Goal: Obtain resource: Obtain resource

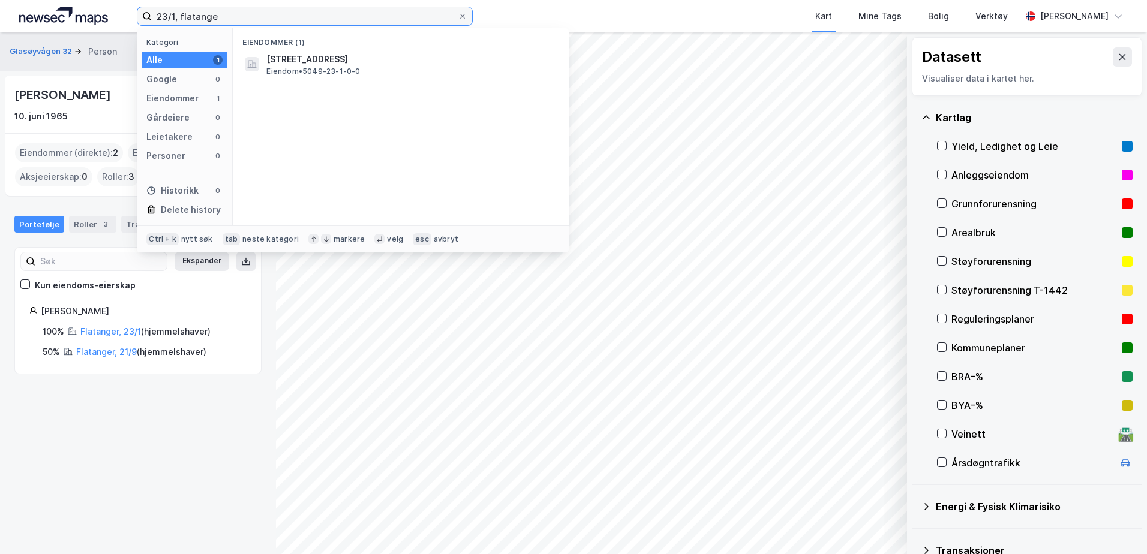
drag, startPoint x: 298, startPoint y: 19, endPoint x: 135, endPoint y: 18, distance: 162.6
click at [135, 18] on div "23/1, flatange Kategori Alle 1 Google 0 Eiendommer 1 Gårdeiere 0 Leietakere 0 P…" at bounding box center [573, 16] width 1147 height 32
type input "viksveien"
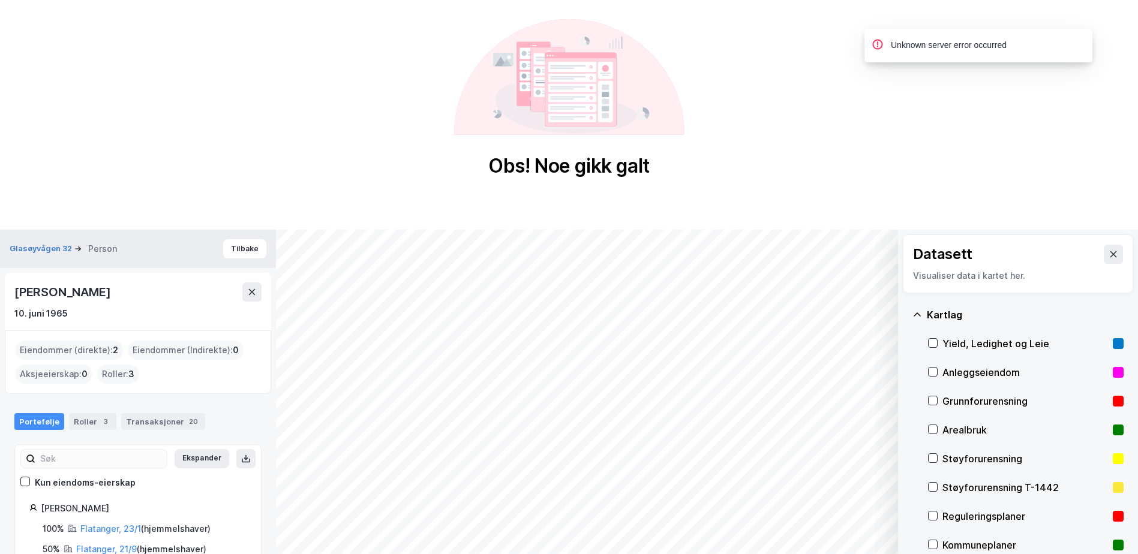
click at [873, 41] on div "Obs! Noe gikk galt" at bounding box center [569, 98] width 1138 height 197
click at [547, 176] on div "Obs! Noe gikk galt" at bounding box center [568, 166] width 161 height 24
click at [232, 248] on button "Tilbake" at bounding box center [244, 248] width 43 height 19
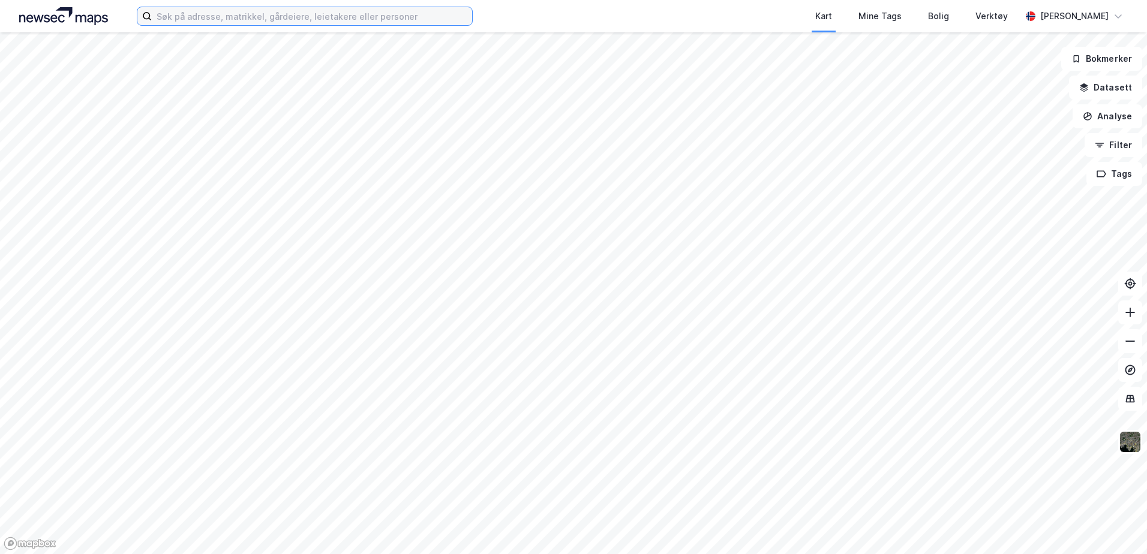
click at [285, 11] on input at bounding box center [312, 16] width 320 height 18
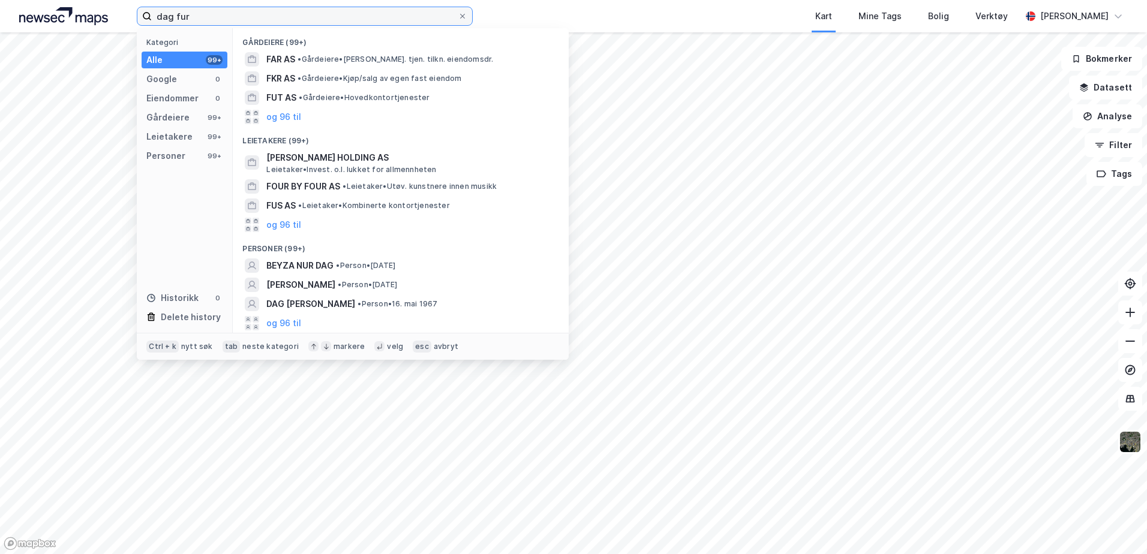
click at [260, 13] on input "dag fur" at bounding box center [305, 16] width 306 height 18
drag, startPoint x: 259, startPoint y: 13, endPoint x: 143, endPoint y: 23, distance: 116.3
click at [143, 23] on label "dag fur" at bounding box center [305, 16] width 336 height 19
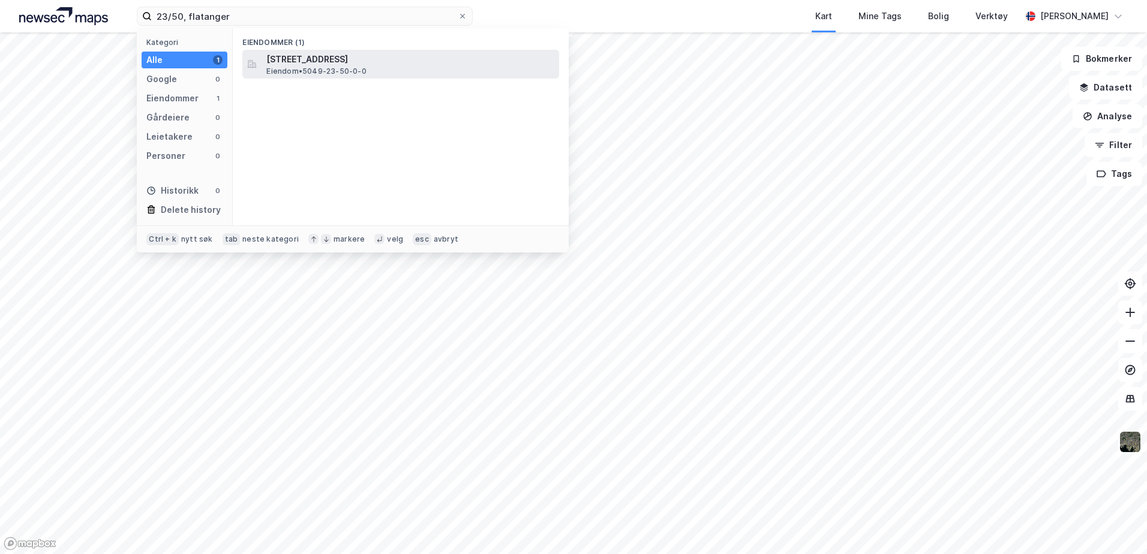
click at [317, 68] on span "Eiendom • 5049-23-50-0-0" at bounding box center [316, 72] width 100 height 10
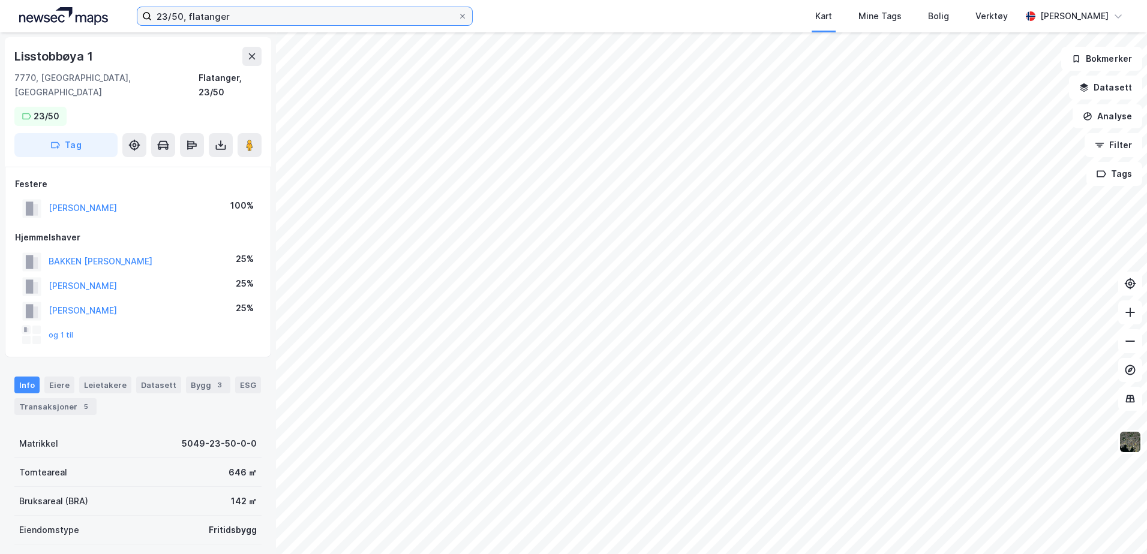
click at [181, 16] on input "23/50, flatanger" at bounding box center [305, 16] width 306 height 18
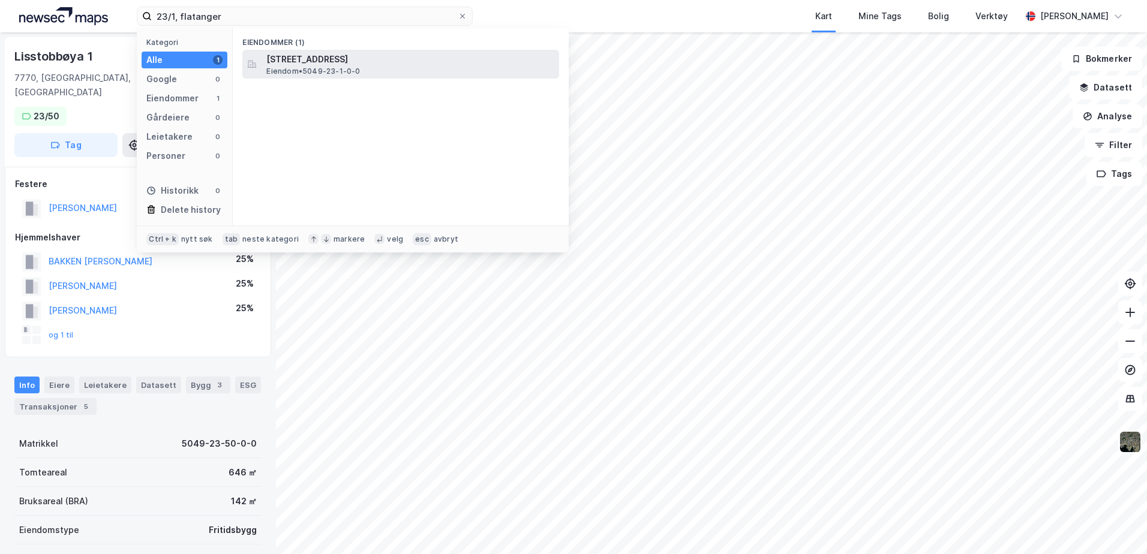
click at [302, 55] on span "[STREET_ADDRESS]" at bounding box center [410, 59] width 288 height 14
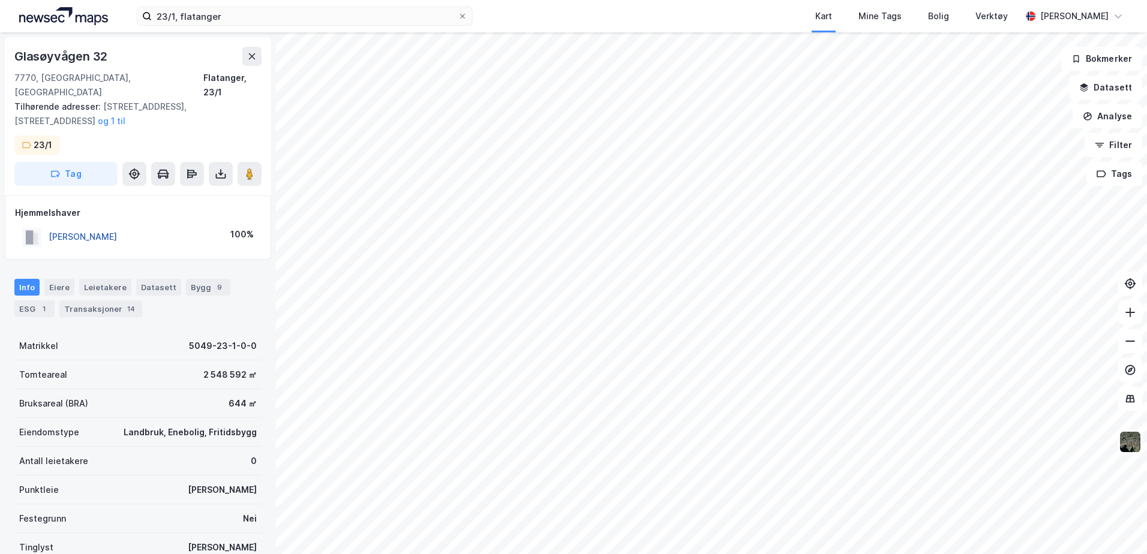
click at [0, 0] on button "FURUHEIM DAG" at bounding box center [0, 0] width 0 height 0
click at [174, 14] on input "23/1, flatanger" at bounding box center [305, 16] width 306 height 18
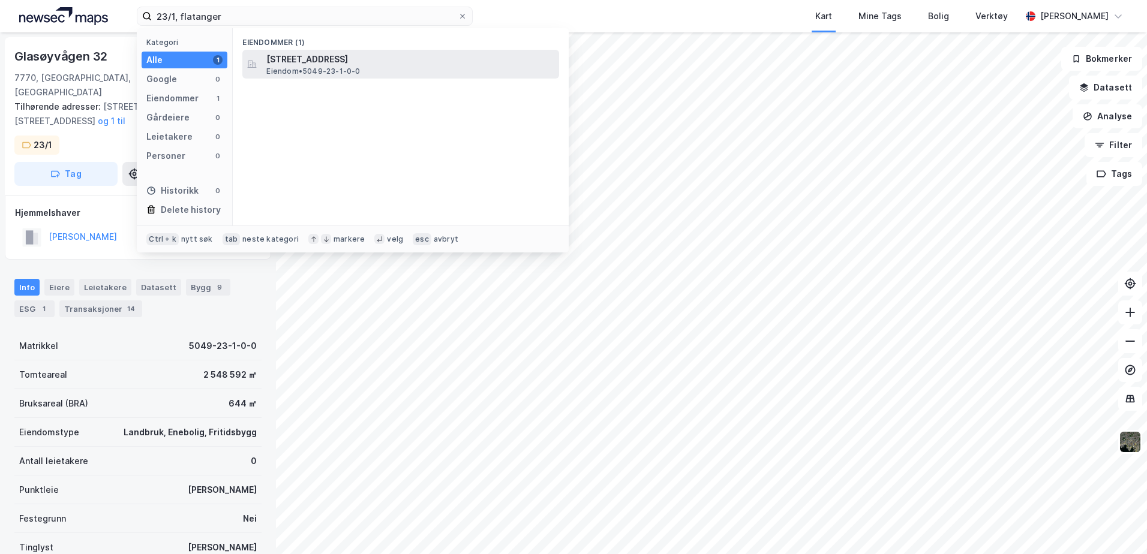
click at [304, 68] on span "Eiendom • 5049-23-1-0-0" at bounding box center [313, 72] width 94 height 10
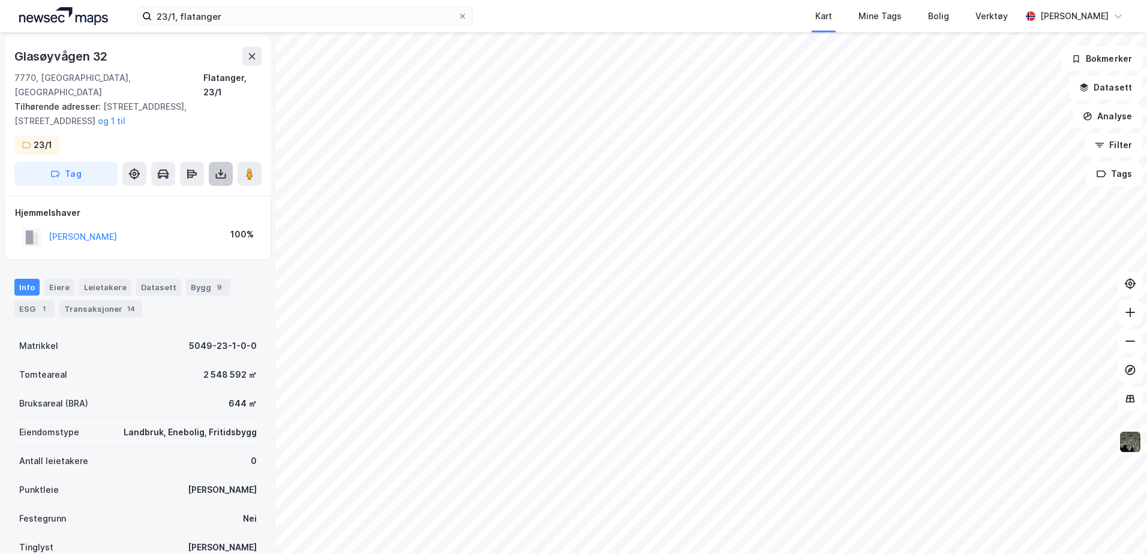
click at [222, 168] on icon at bounding box center [221, 174] width 12 height 12
click at [152, 193] on div "Last ned grunnbok" at bounding box center [162, 198] width 70 height 10
click at [99, 301] on div "Transaksjoner 14" at bounding box center [100, 309] width 83 height 17
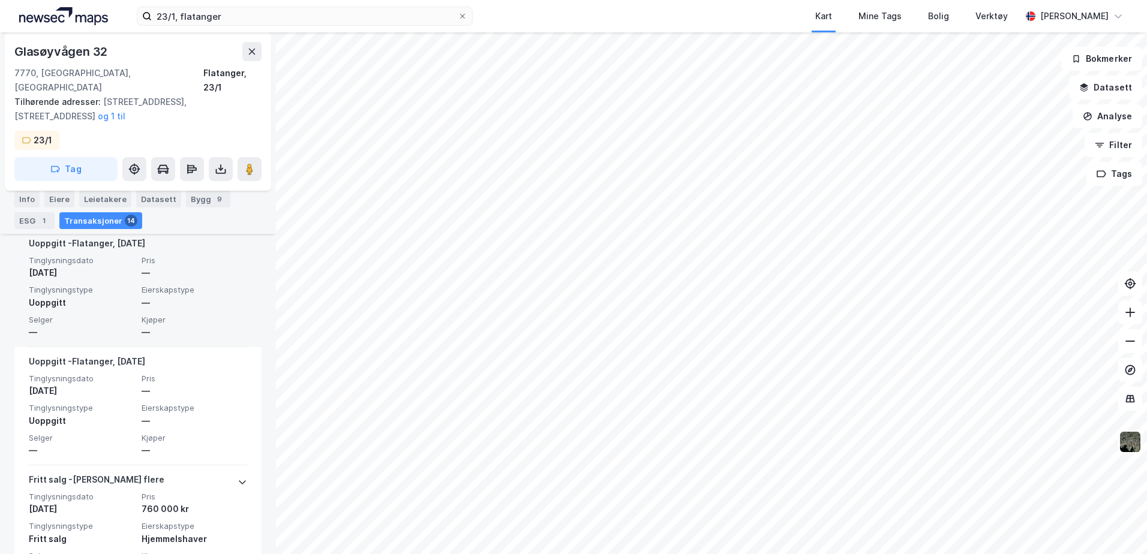
scroll to position [1320, 0]
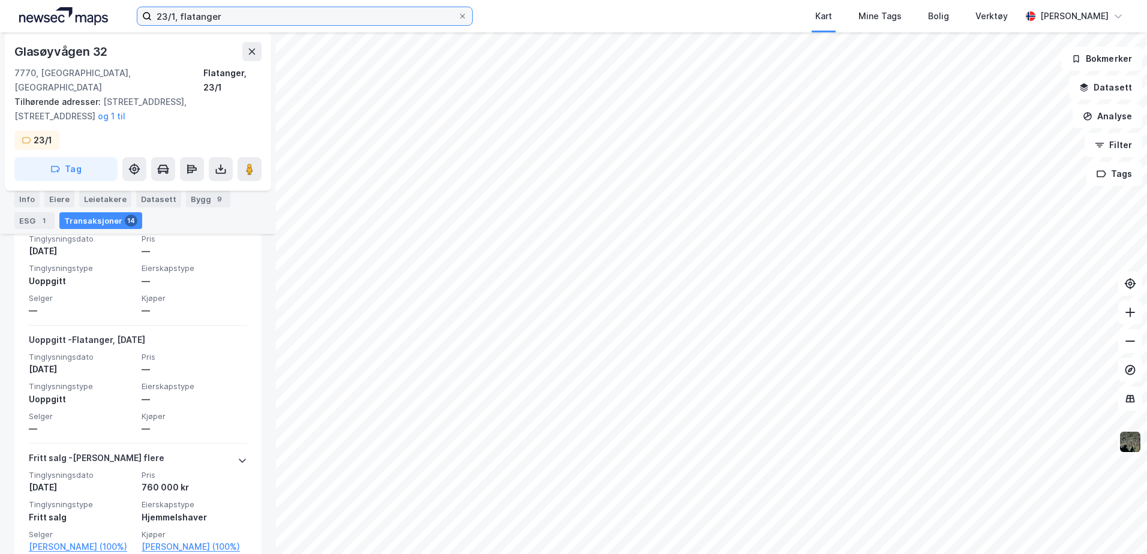
click at [174, 16] on input "23/1, flatanger" at bounding box center [305, 16] width 306 height 18
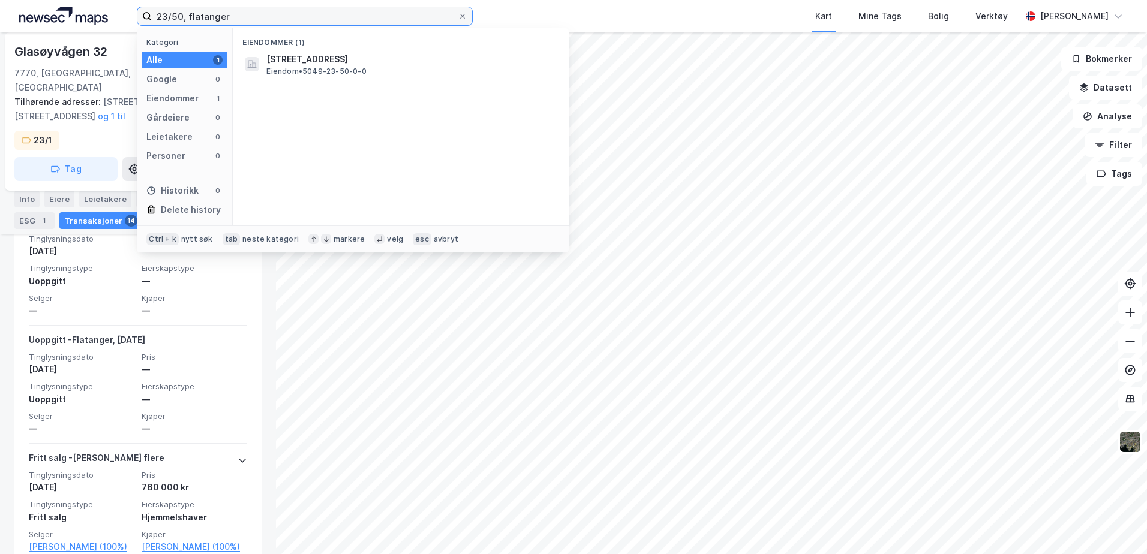
type input "23/50, flatanger"
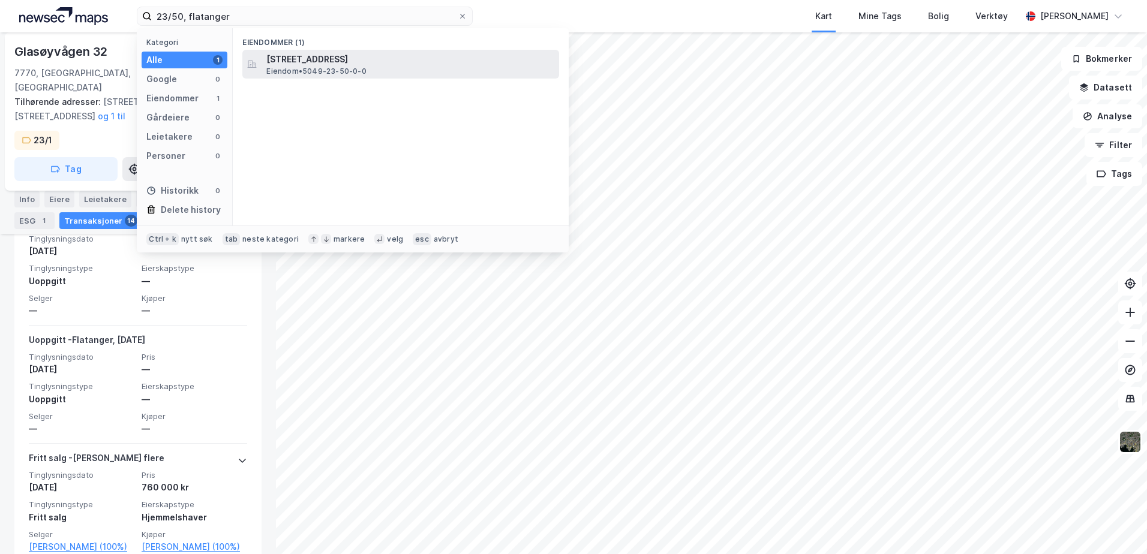
click at [326, 71] on span "Eiendom • 5049-23-50-0-0" at bounding box center [316, 72] width 100 height 10
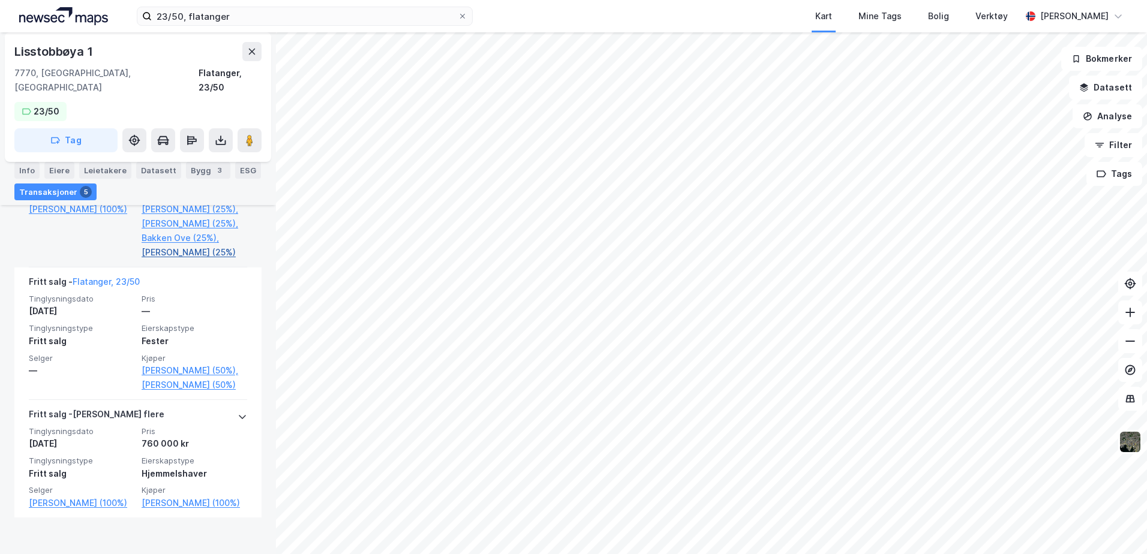
scroll to position [805, 0]
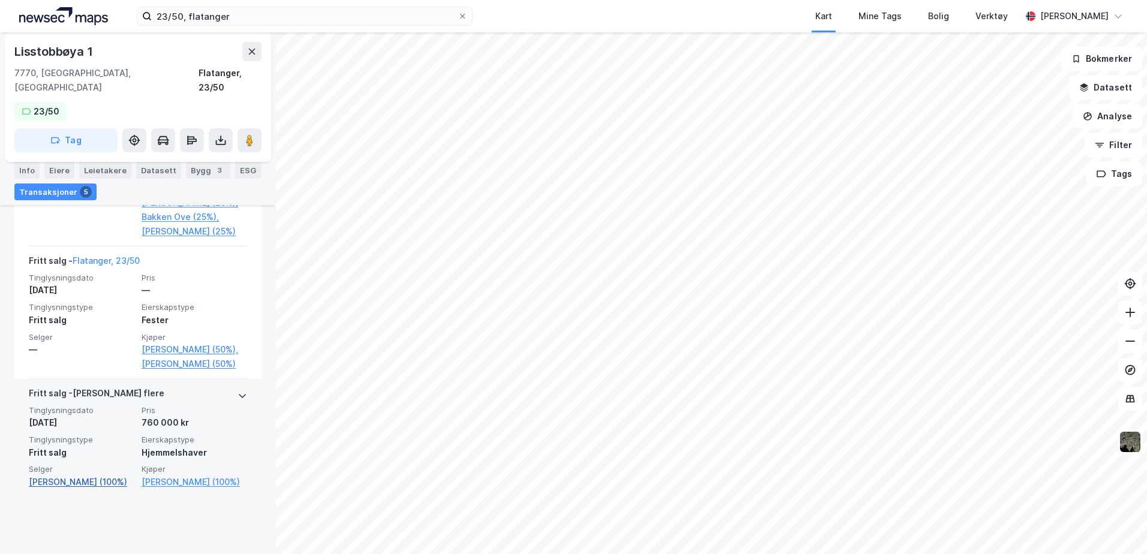
click at [62, 490] on link "Gladsø Sigurd (100%)" at bounding box center [82, 482] width 106 height 14
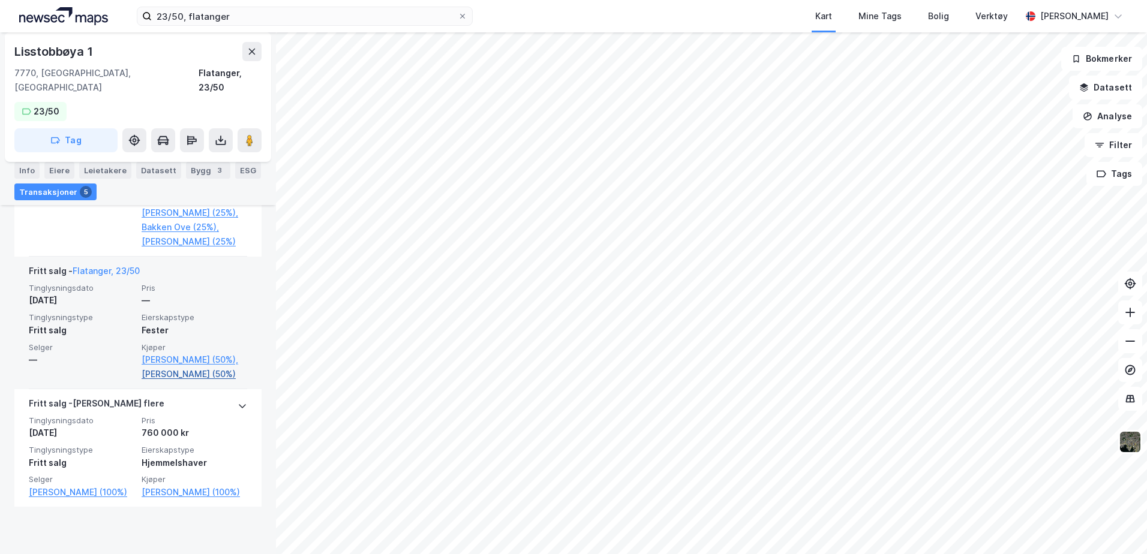
scroll to position [805, 0]
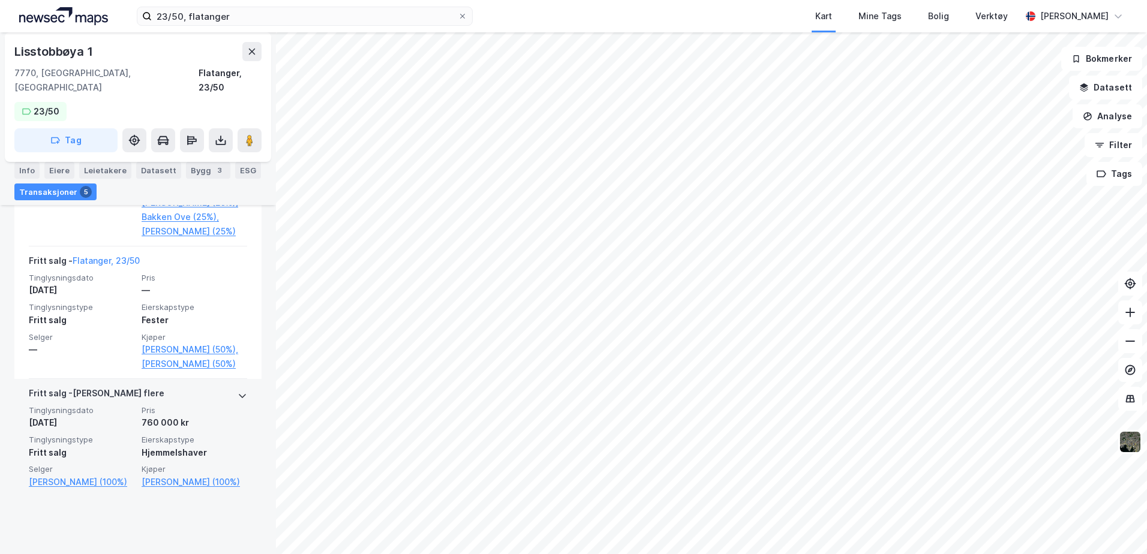
click at [238, 401] on icon at bounding box center [243, 396] width 10 height 10
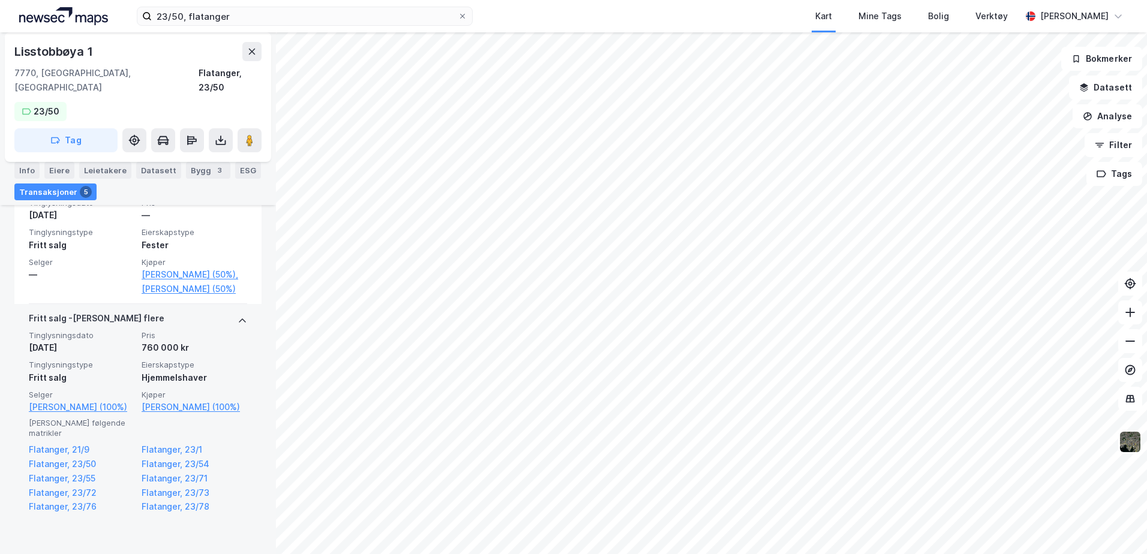
scroll to position [895, 0]
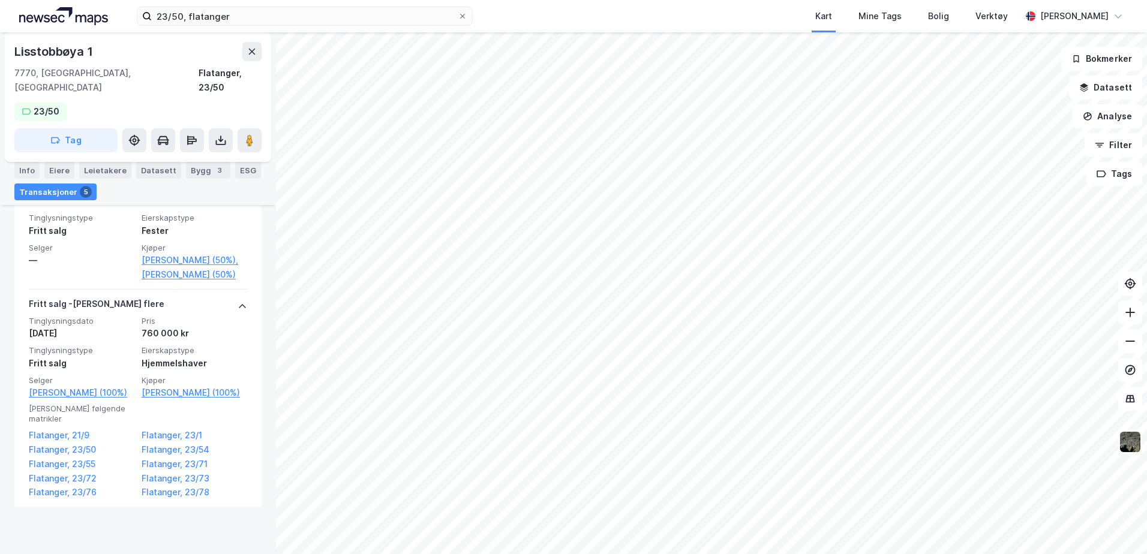
click at [238, 311] on icon at bounding box center [243, 307] width 10 height 10
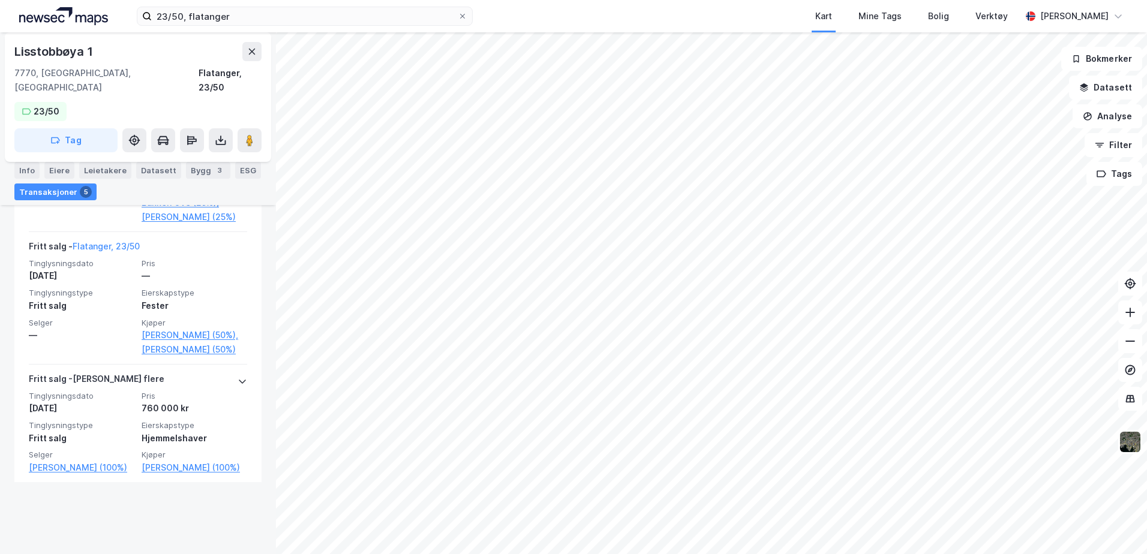
scroll to position [805, 0]
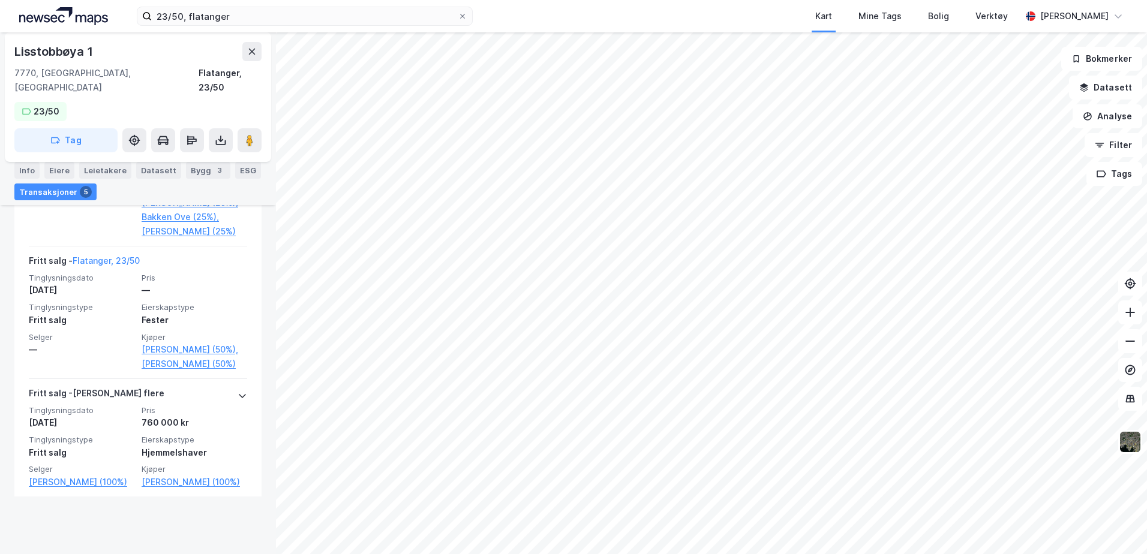
click at [238, 401] on icon at bounding box center [243, 396] width 10 height 10
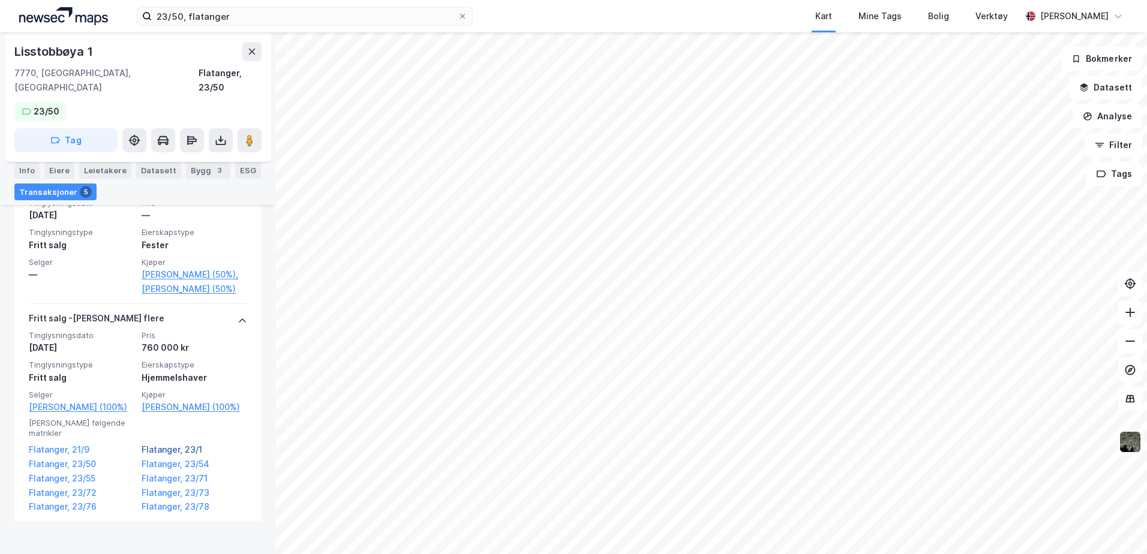
scroll to position [895, 0]
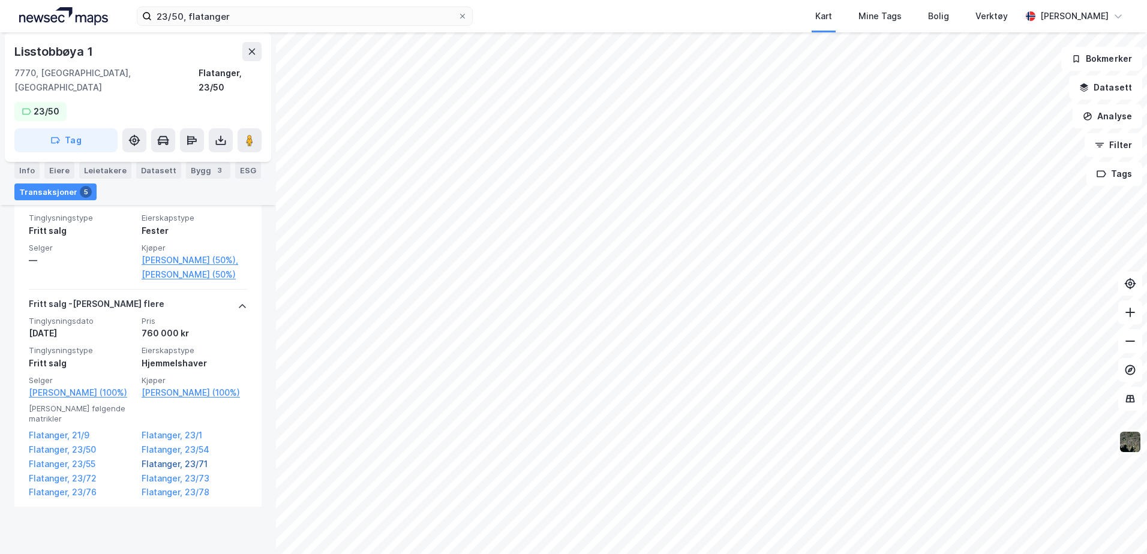
click at [167, 472] on link "Flatanger, 23/71" at bounding box center [195, 464] width 106 height 14
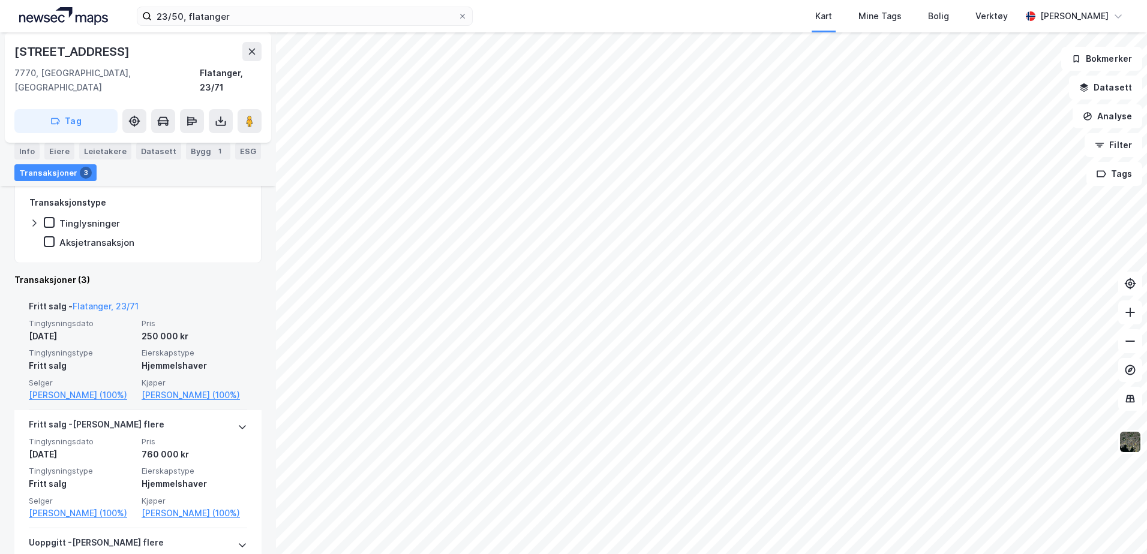
scroll to position [60, 0]
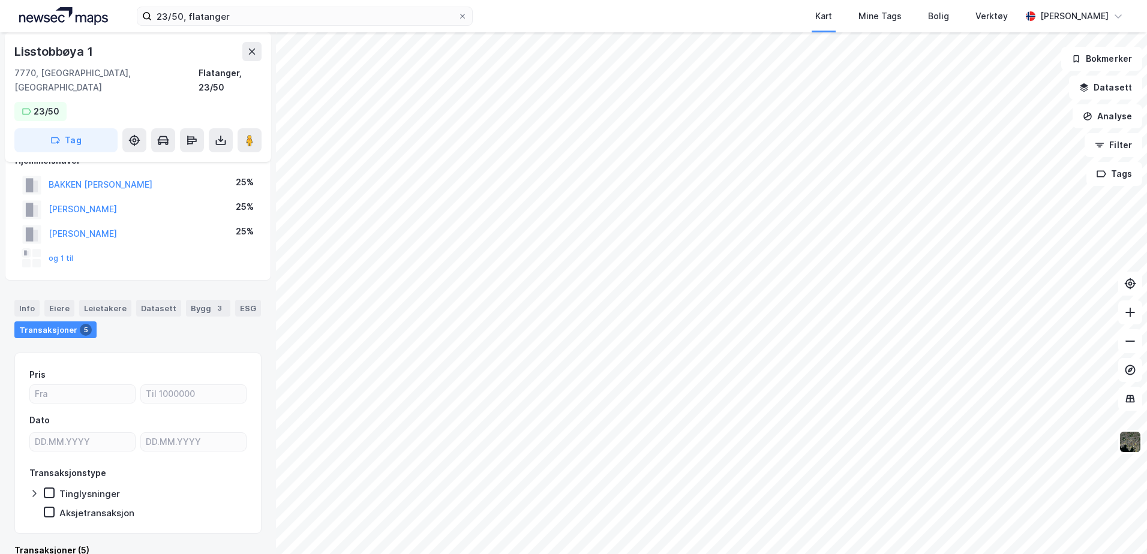
scroll to position [85, 0]
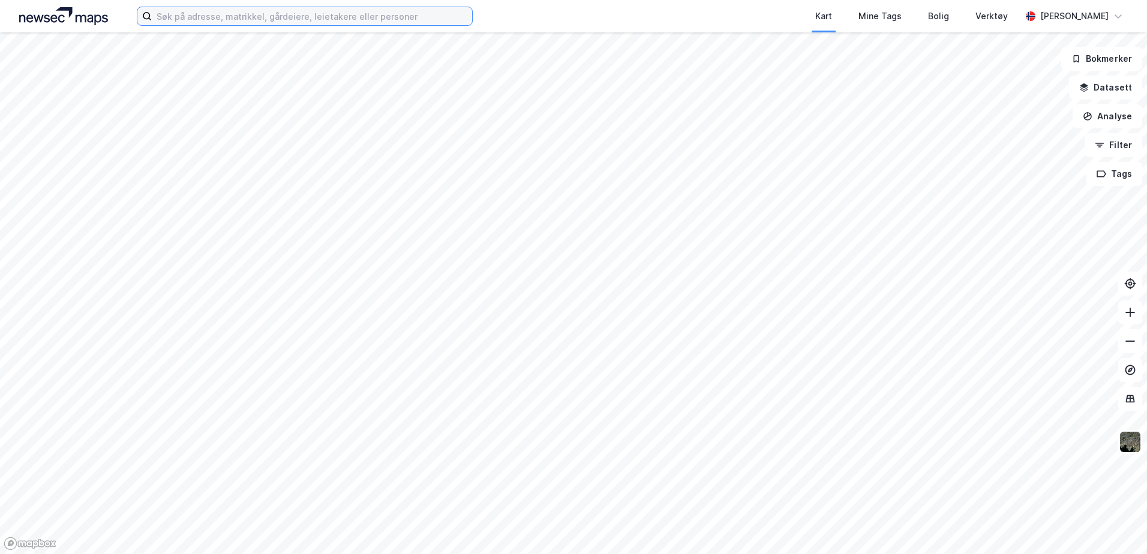
click at [394, 12] on input at bounding box center [312, 16] width 320 height 18
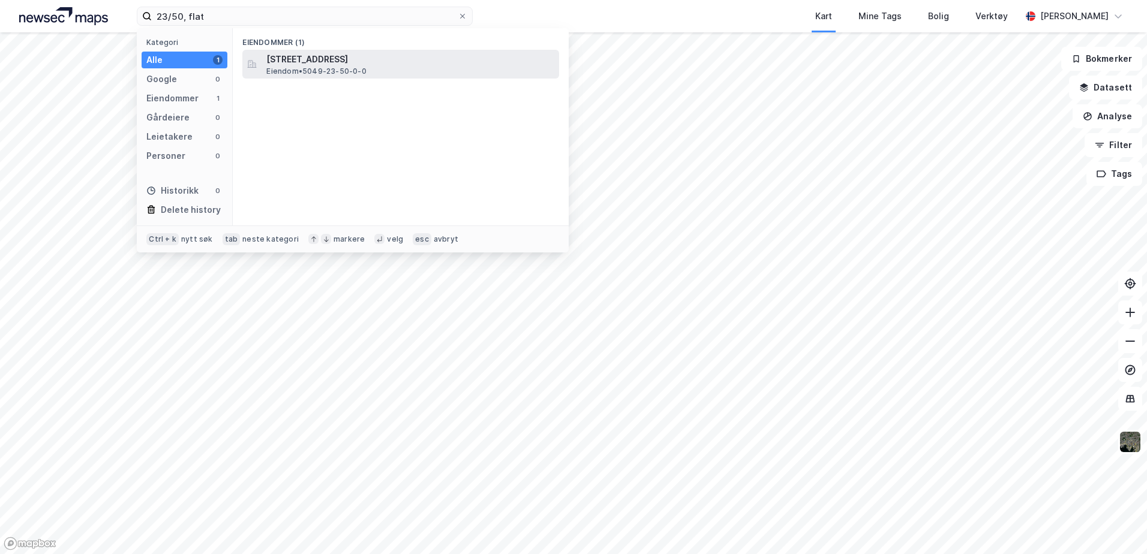
click at [376, 65] on span "[STREET_ADDRESS]" at bounding box center [410, 59] width 288 height 14
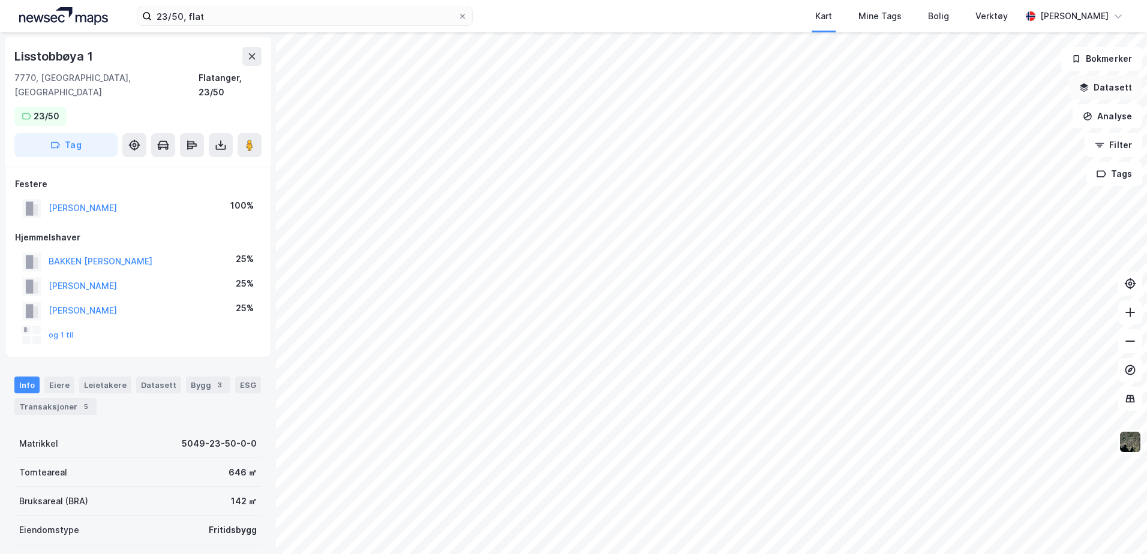
click at [1098, 87] on button "Datasett" at bounding box center [1105, 88] width 73 height 24
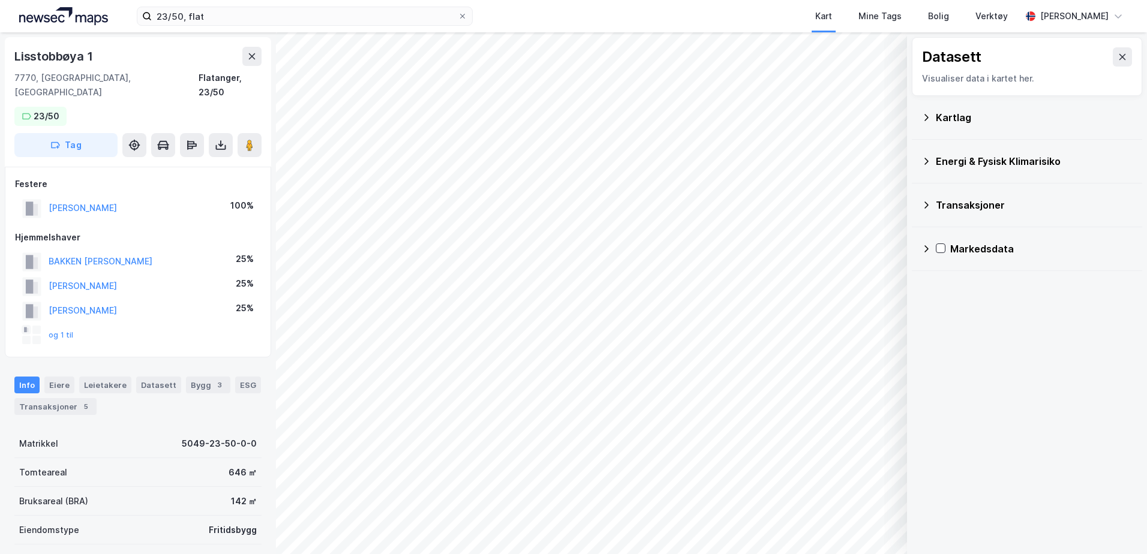
click at [940, 112] on div "Kartlag" at bounding box center [1034, 117] width 197 height 14
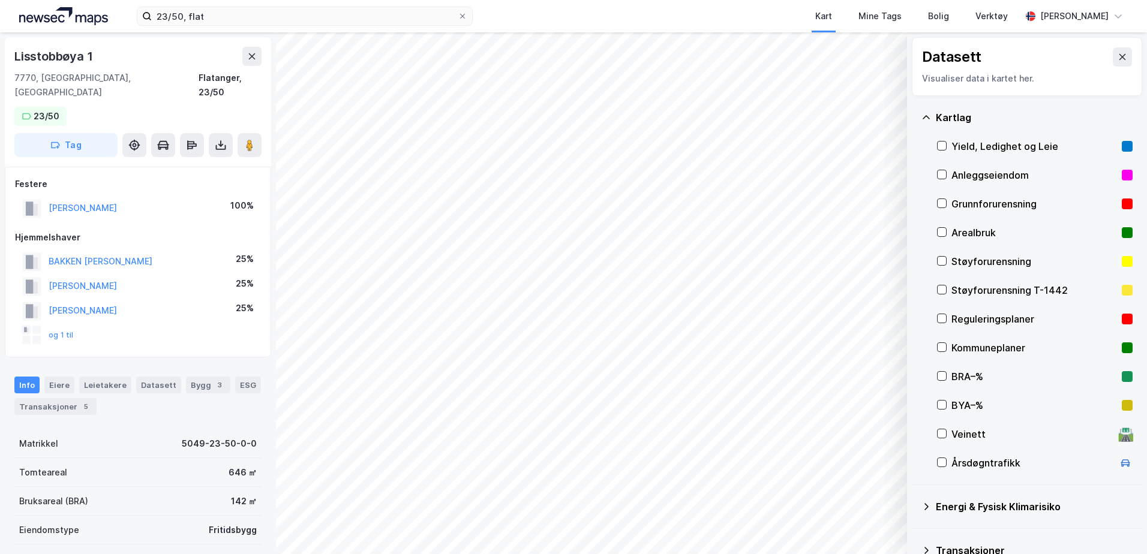
click at [975, 317] on div "Reguleringsplaner" at bounding box center [1035, 319] width 166 height 14
click at [847, 520] on button "Vis" at bounding box center [846, 523] width 100 height 19
click at [769, 498] on div "Reguleringsplaner" at bounding box center [790, 502] width 68 height 10
click at [844, 496] on icon at bounding box center [840, 496] width 8 height 5
click at [838, 498] on icon at bounding box center [840, 497] width 10 height 10
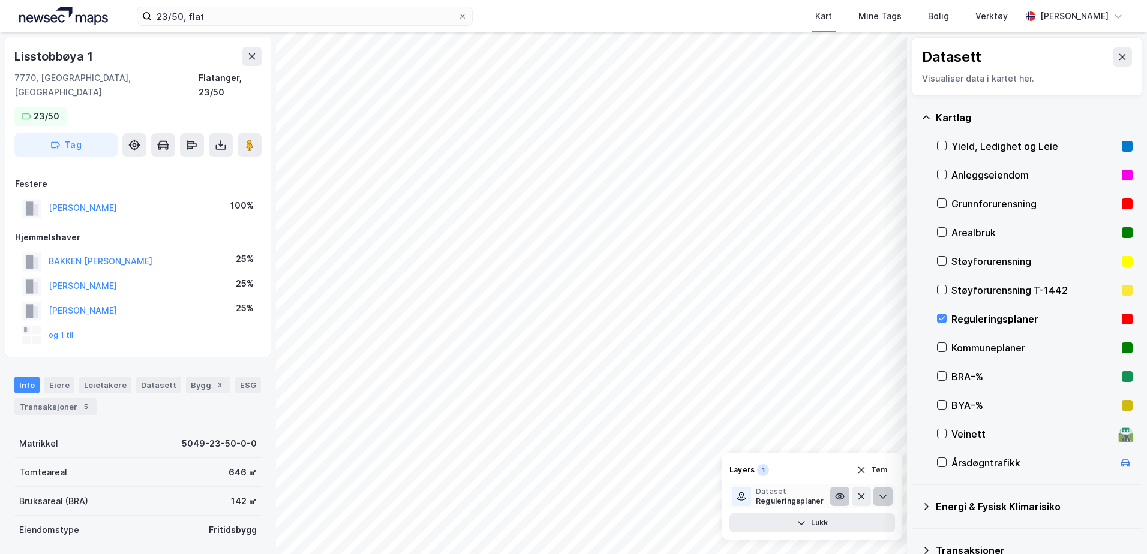
click at [882, 499] on icon at bounding box center [884, 497] width 10 height 10
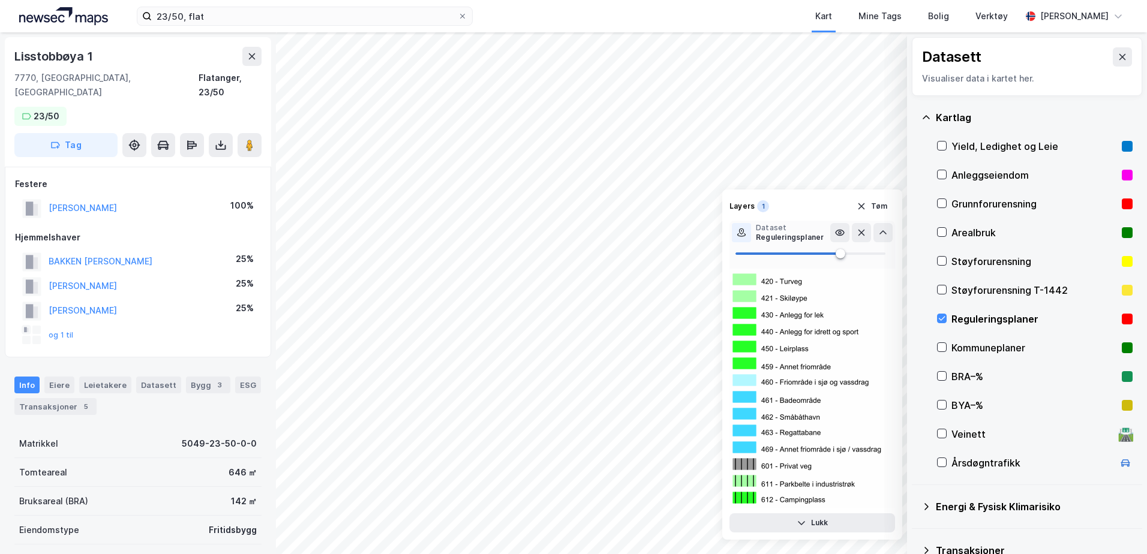
scroll to position [1140, 0]
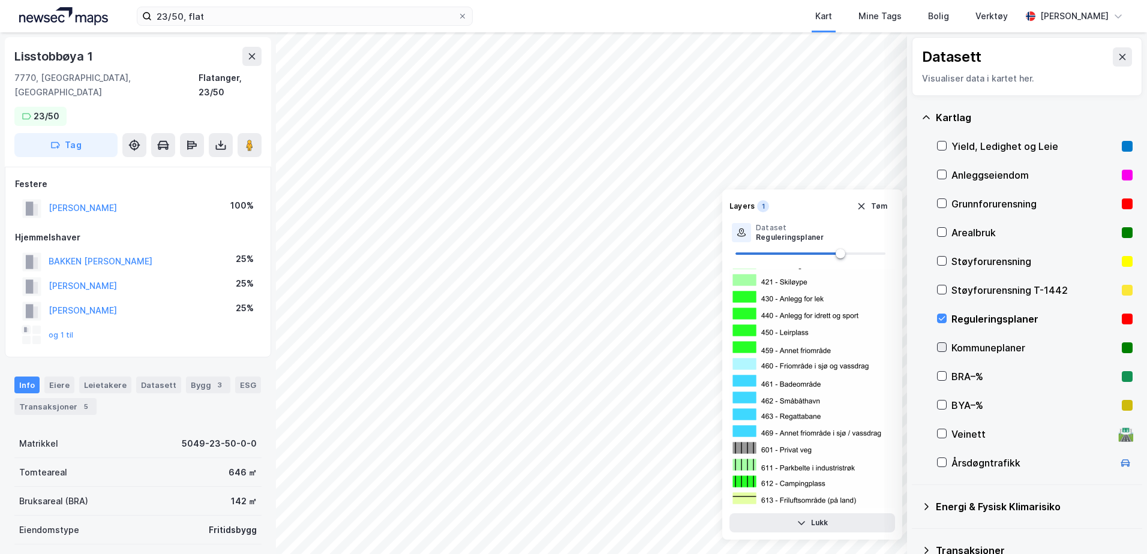
click at [946, 347] on icon at bounding box center [942, 347] width 8 height 8
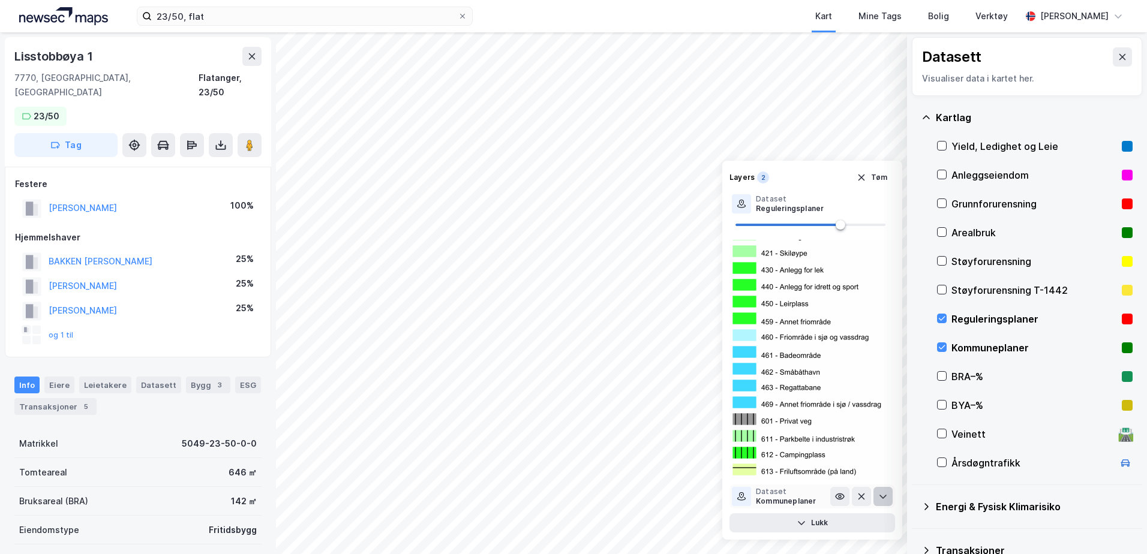
click at [888, 496] on button at bounding box center [883, 496] width 19 height 19
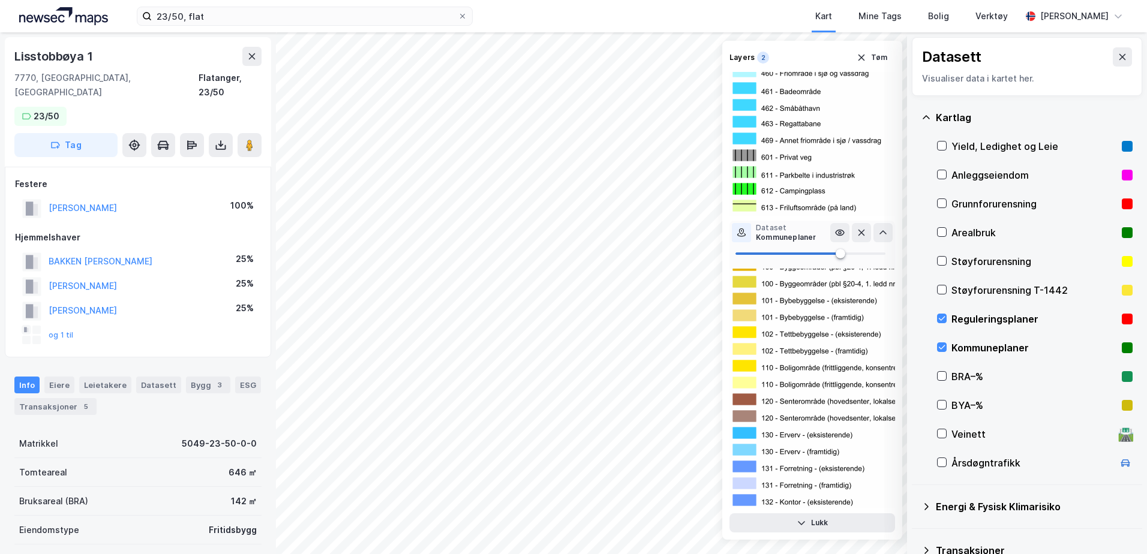
scroll to position [0, 0]
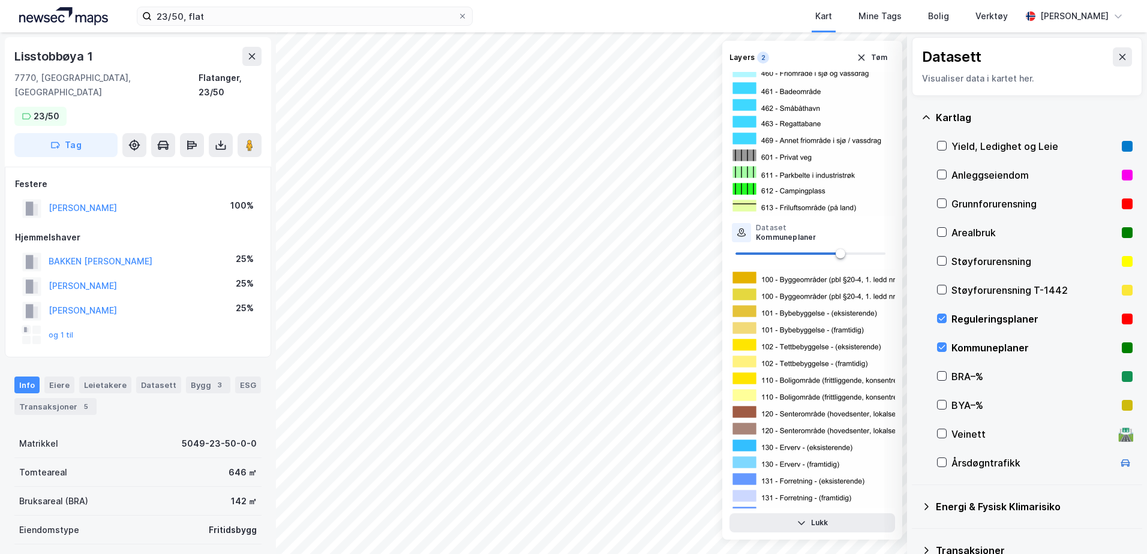
click at [948, 232] on div "Arealbruk" at bounding box center [1035, 232] width 196 height 29
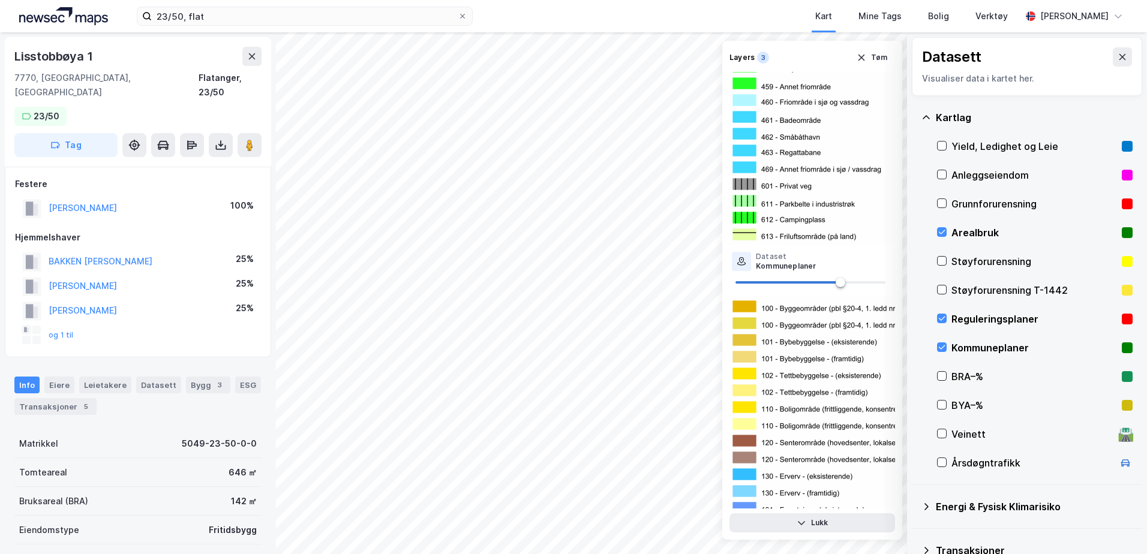
scroll to position [173, 0]
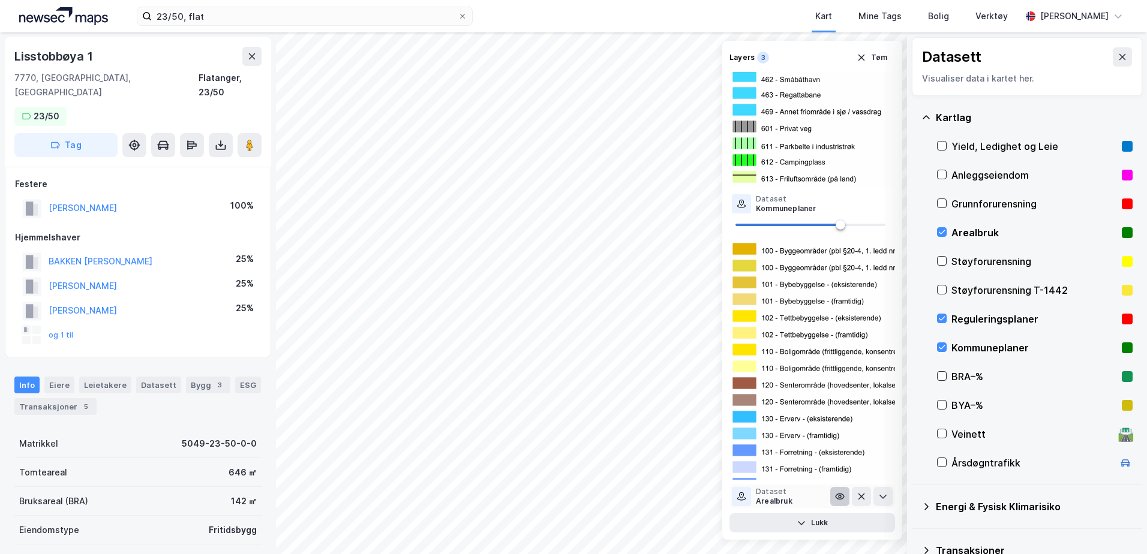
click at [836, 496] on icon at bounding box center [840, 496] width 8 height 5
click at [837, 496] on icon at bounding box center [840, 497] width 7 height 2
click at [836, 497] on icon at bounding box center [840, 496] width 8 height 5
click at [837, 498] on icon at bounding box center [837, 497] width 1 height 1
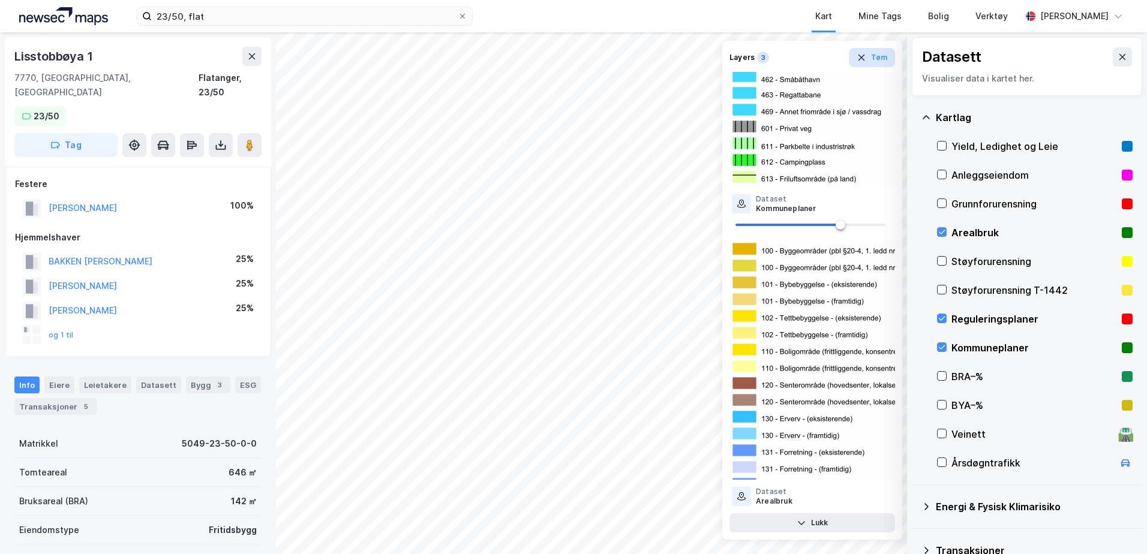
click at [861, 58] on icon "button" at bounding box center [862, 58] width 10 height 10
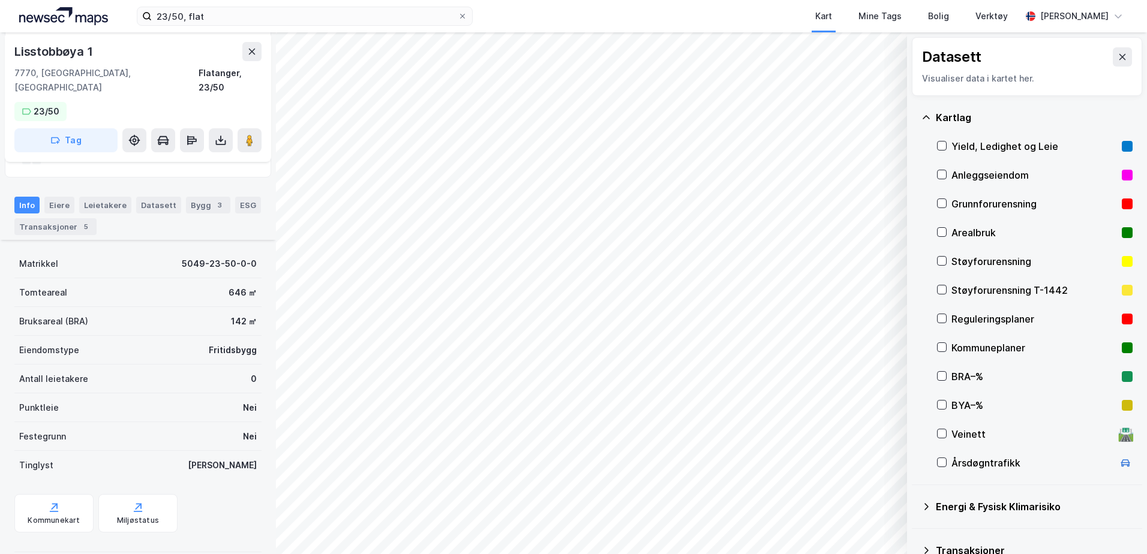
scroll to position [232, 0]
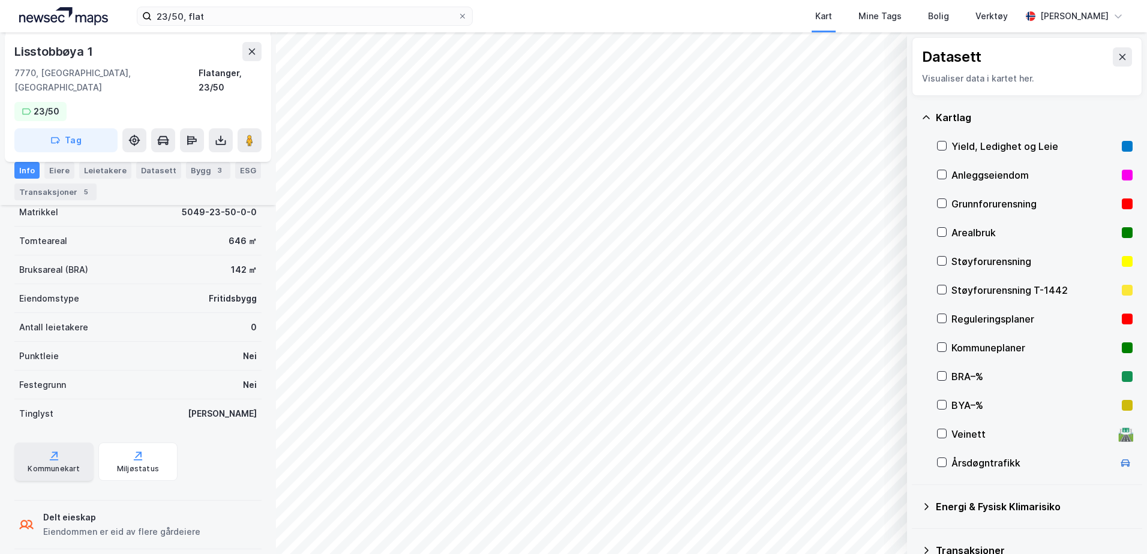
click at [40, 446] on div "Kommunekart" at bounding box center [53, 462] width 79 height 38
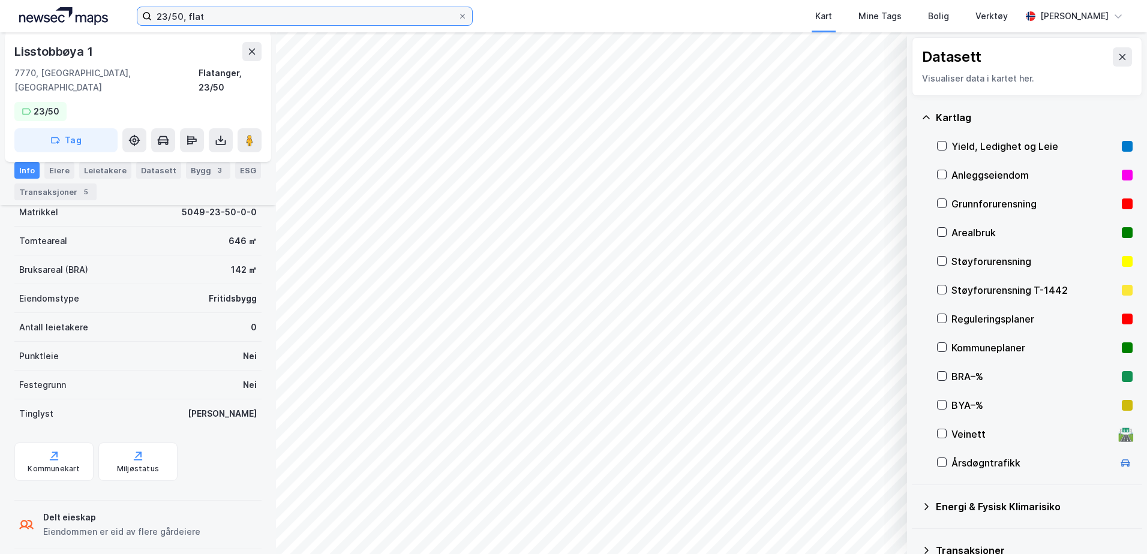
click at [181, 14] on input "23/50, flat" at bounding box center [305, 16] width 306 height 18
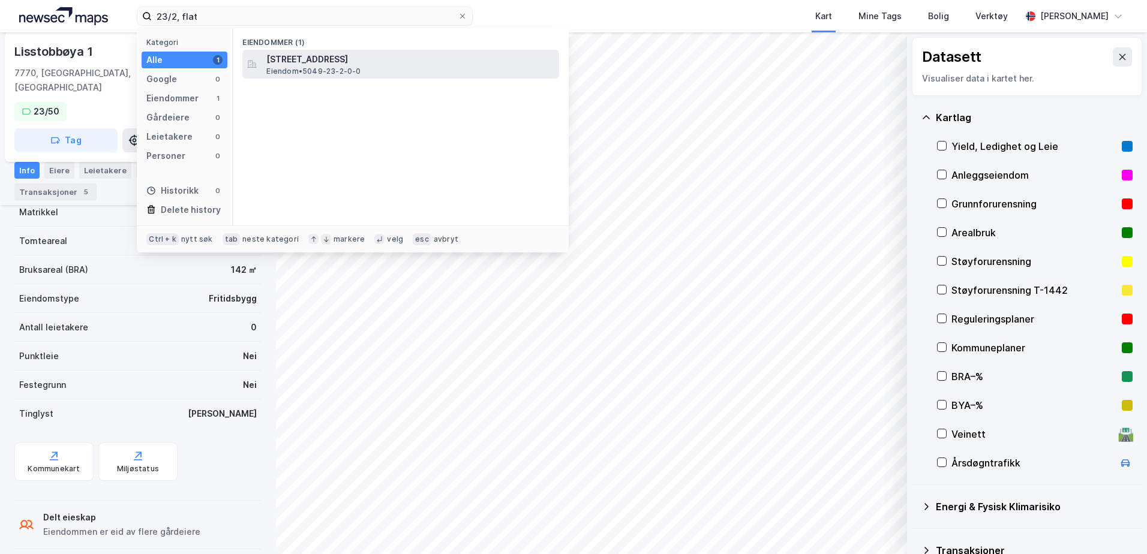
click at [328, 61] on span "[STREET_ADDRESS]" at bounding box center [410, 59] width 288 height 14
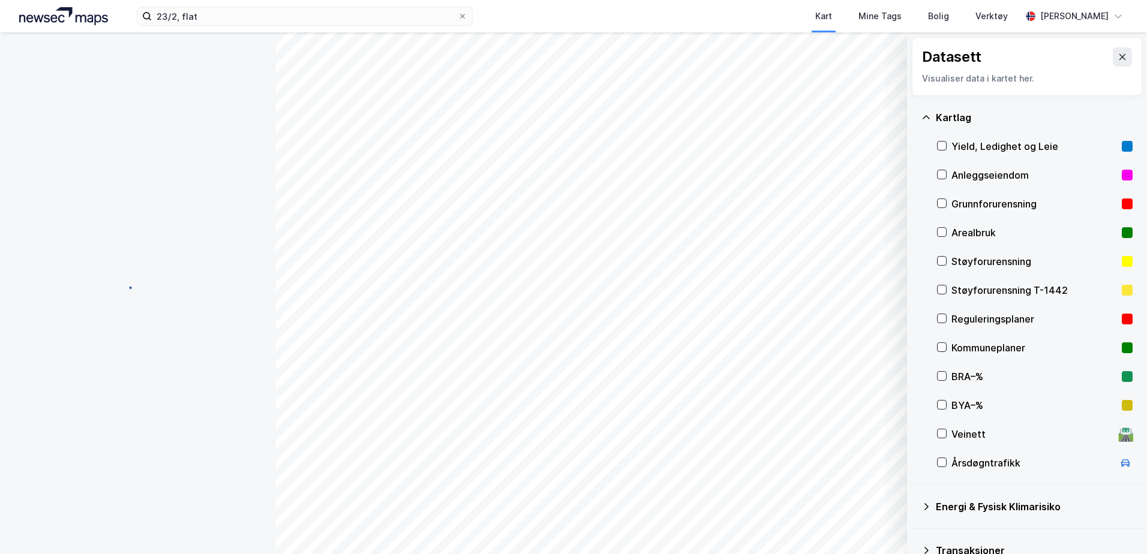
scroll to position [129, 0]
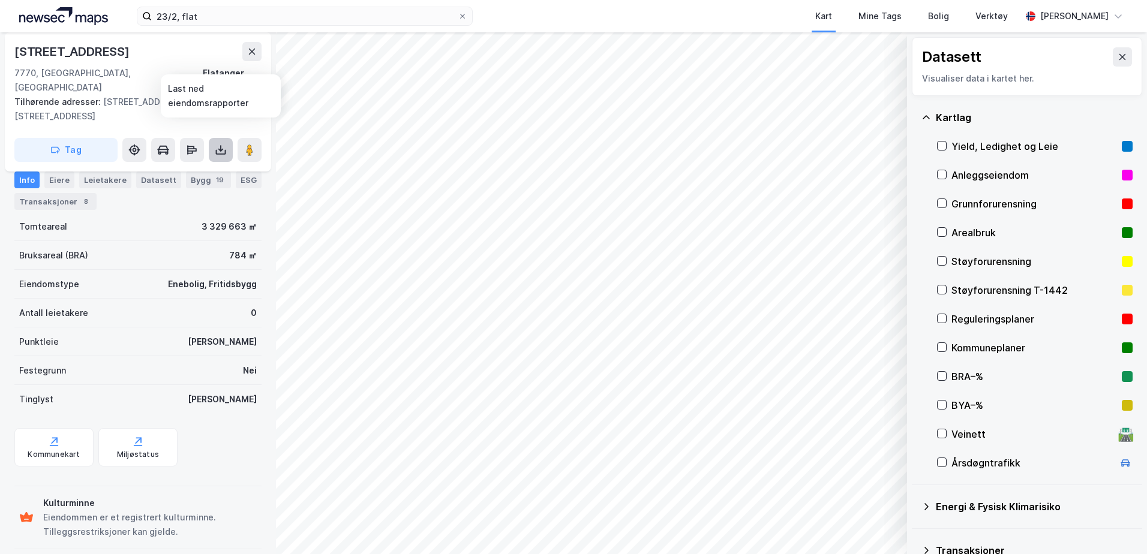
click at [221, 144] on icon at bounding box center [221, 150] width 12 height 12
click at [165, 169] on div "Last ned grunnbok" at bounding box center [162, 174] width 70 height 10
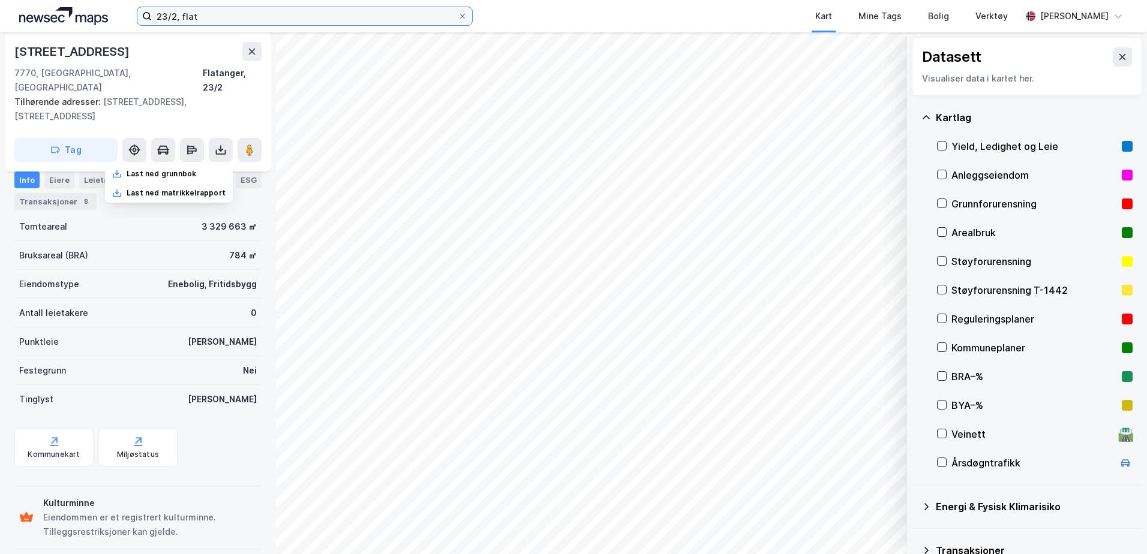
click at [177, 15] on input "23/2, flat" at bounding box center [305, 16] width 306 height 18
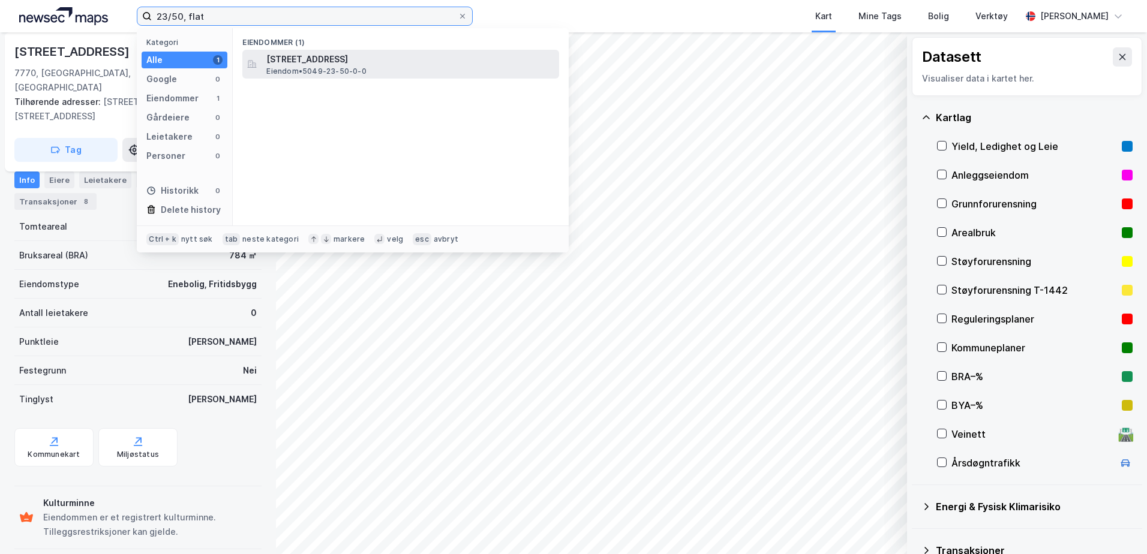
type input "23/50, flat"
click at [291, 50] on div "[STREET_ADDRESS] • 5049-23-50-0-0" at bounding box center [400, 64] width 317 height 29
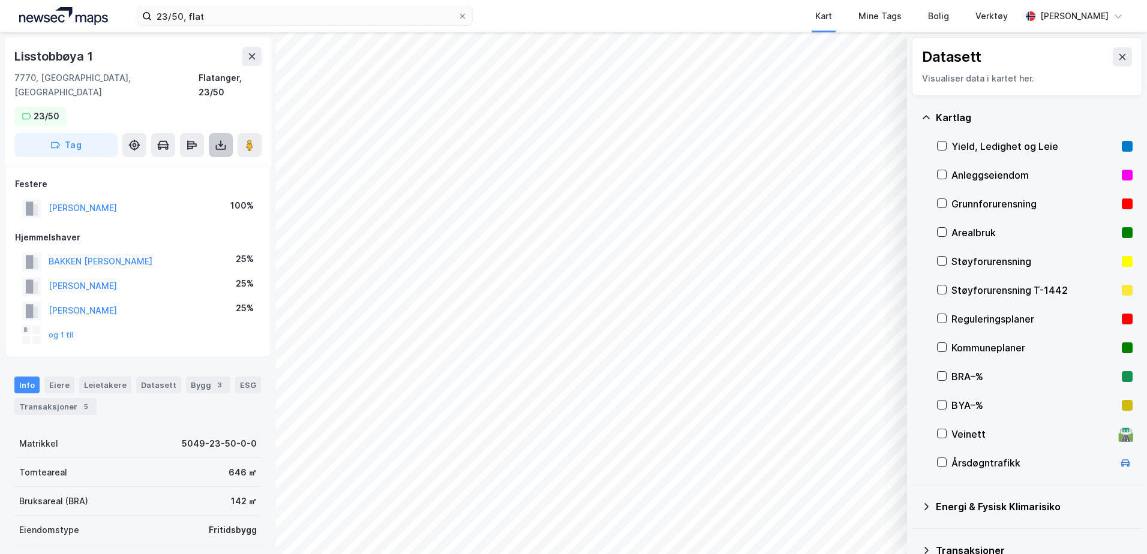
click at [215, 139] on icon at bounding box center [221, 145] width 12 height 12
click at [192, 164] on div "Last ned grunnbok" at bounding box center [162, 169] width 70 height 10
